Goal: Obtain resource: Obtain resource

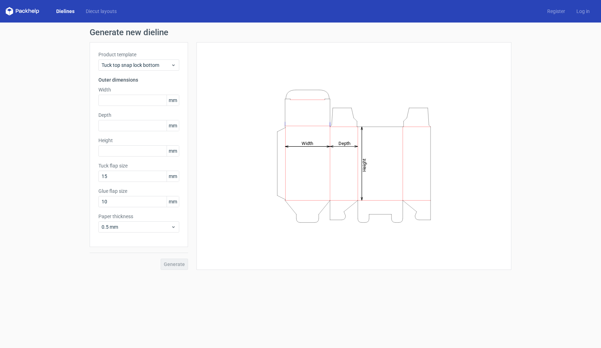
click at [63, 8] on link "Dielines" at bounding box center [66, 11] width 30 height 7
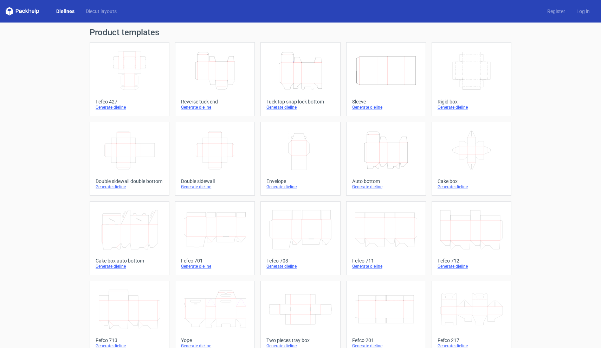
click at [118, 69] on icon "Width Depth Height" at bounding box center [129, 70] width 62 height 39
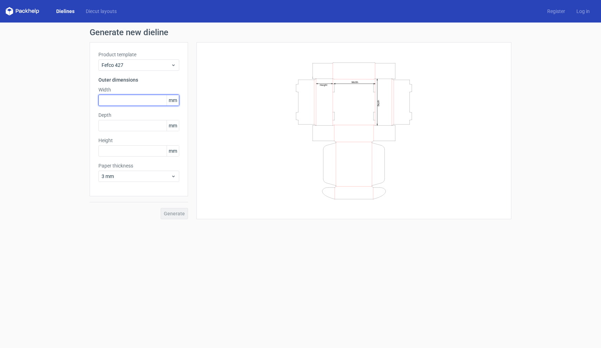
click at [130, 104] on input "text" at bounding box center [138, 100] width 81 height 11
click at [139, 125] on div "Depth mm" at bounding box center [138, 121] width 81 height 20
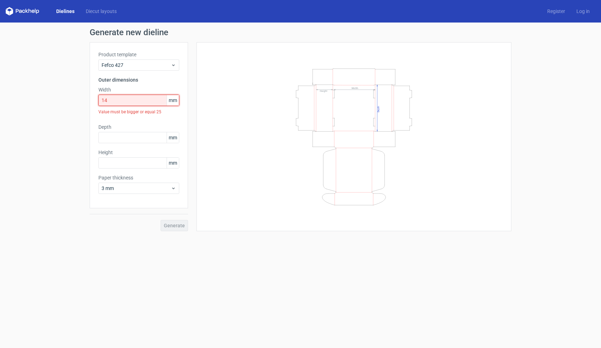
click at [142, 105] on input "14" at bounding box center [138, 100] width 81 height 11
type input "140"
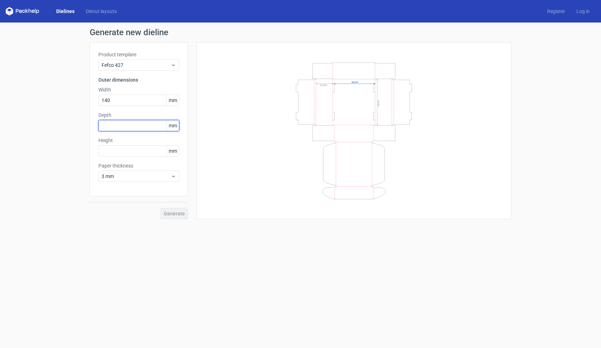
click at [136, 129] on input "text" at bounding box center [138, 125] width 81 height 11
type input "110"
click at [140, 155] on input "text" at bounding box center [138, 150] width 81 height 11
type input "2"
type input "45"
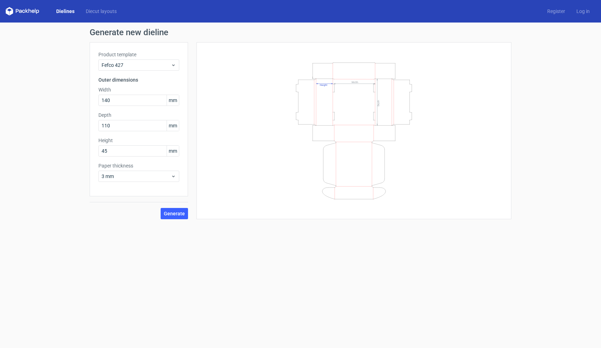
click at [142, 194] on div "Product template Fefco 427 Outer dimensions Width 140 mm Depth 110 mm Height 45…" at bounding box center [139, 119] width 98 height 154
click at [169, 219] on button "Generate" at bounding box center [174, 213] width 27 height 11
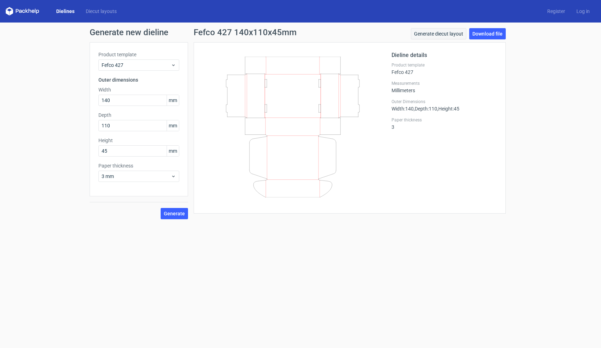
click at [442, 30] on link "Generate diecut layout" at bounding box center [439, 33] width 56 height 11
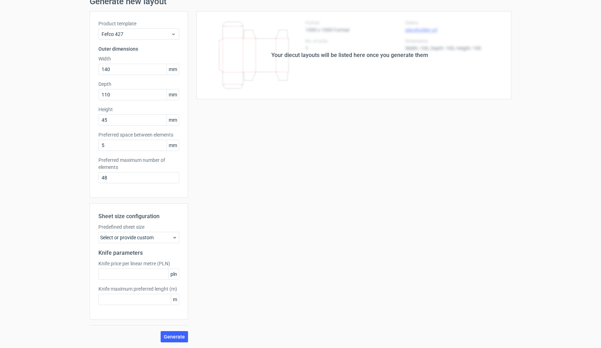
scroll to position [31, 0]
click at [166, 231] on div "Predefined sheet size Select or provide custom" at bounding box center [138, 233] width 81 height 20
click at [166, 233] on div "Select or provide custom" at bounding box center [138, 237] width 81 height 11
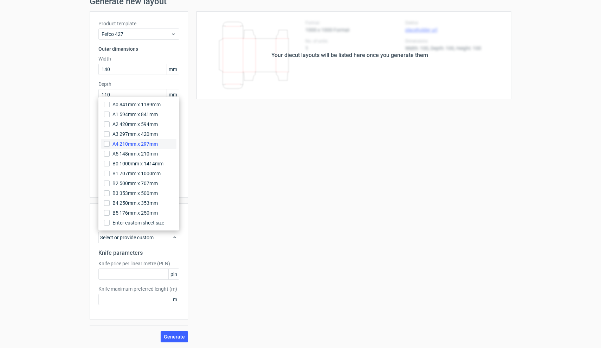
click at [111, 144] on label "A4 210mm x 297mm" at bounding box center [138, 144] width 75 height 10
click at [110, 144] on input "A4 210mm x 297mm" at bounding box center [107, 144] width 6 height 6
click at [87, 209] on div "Generate new layout Product template Fefco 427 Outer dimensions Width 140 mm De…" at bounding box center [300, 170] width 601 height 356
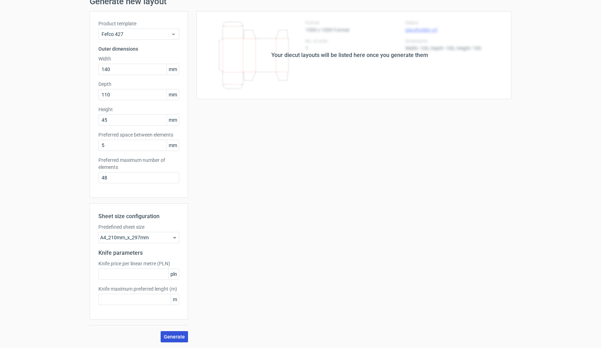
click at [175, 335] on span "Generate" at bounding box center [174, 336] width 21 height 5
click at [154, 275] on input "text" at bounding box center [138, 273] width 81 height 11
type input "1"
click at [149, 297] on input "text" at bounding box center [138, 299] width 81 height 11
type input "1"
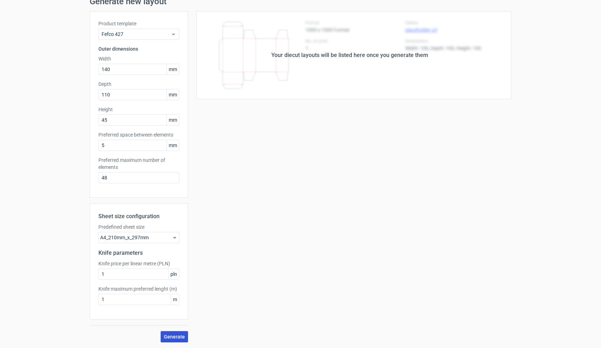
click at [176, 334] on span "Generate" at bounding box center [174, 336] width 21 height 5
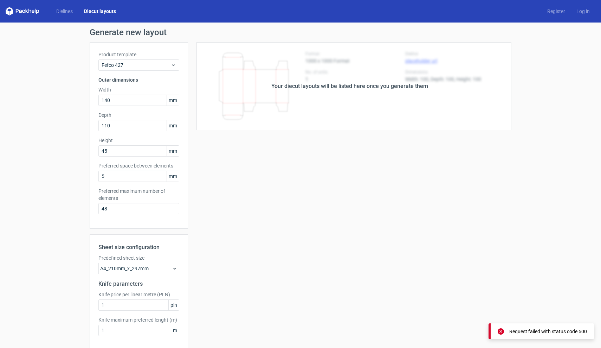
scroll to position [0, 0]
click at [340, 78] on div "Your diecut layouts will be listed here once you generate them" at bounding box center [350, 86] width 324 height 88
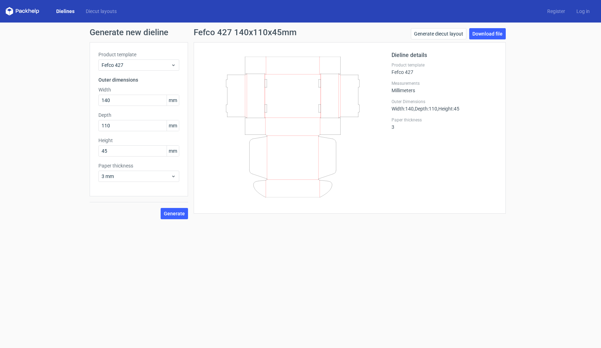
click at [173, 219] on div "Generate new dieline Product template Fefco 427 Outer dimensions Width 140 mm D…" at bounding box center [300, 124] width 601 height 202
click at [181, 209] on button "Generate" at bounding box center [174, 213] width 27 height 11
click at [484, 32] on link "Download file" at bounding box center [488, 33] width 37 height 11
